Goal: Information Seeking & Learning: Check status

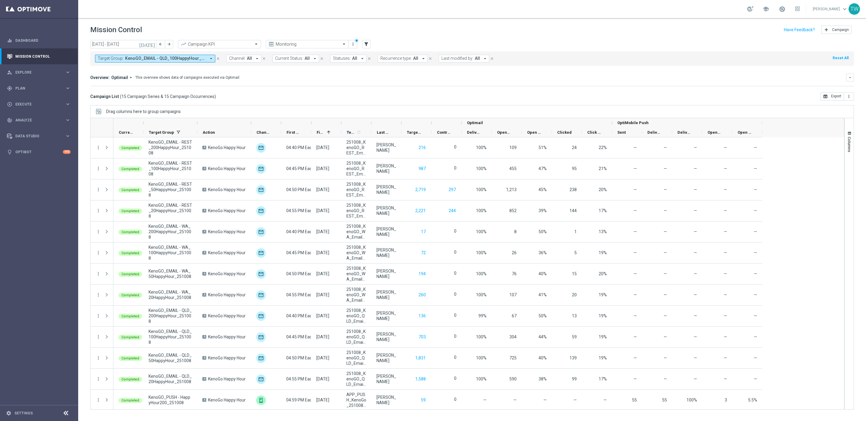
scroll to position [43, 0]
click at [38, 122] on span "Analyze" at bounding box center [40, 121] width 50 height 4
click at [37, 133] on link "Customer 360" at bounding box center [39, 132] width 47 height 5
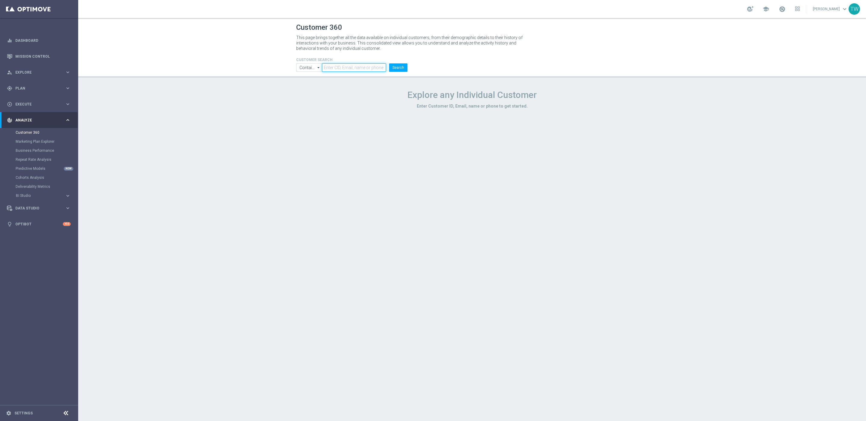
click at [362, 66] on input "text" at bounding box center [354, 67] width 64 height 8
paste input "21133638"
type input "21133638"
click at [403, 68] on button "Search" at bounding box center [398, 67] width 18 height 8
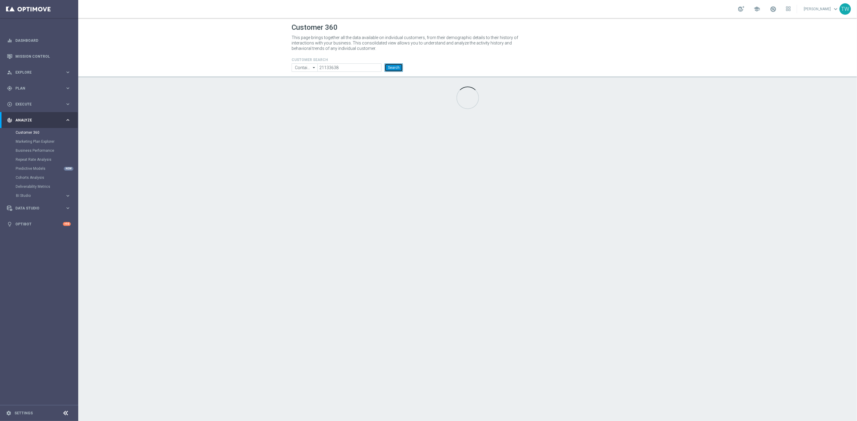
click at [398, 71] on button "Search" at bounding box center [393, 67] width 18 height 8
click at [373, 70] on input "21133638" at bounding box center [349, 67] width 64 height 8
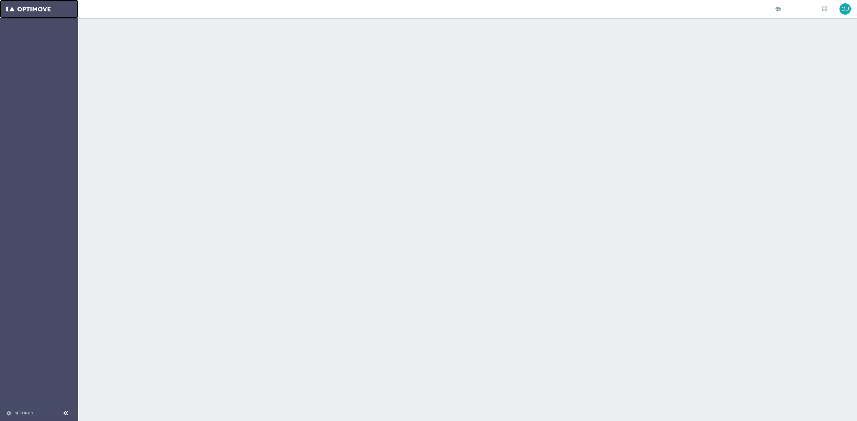
click at [33, 10] on link at bounding box center [39, 9] width 78 height 18
